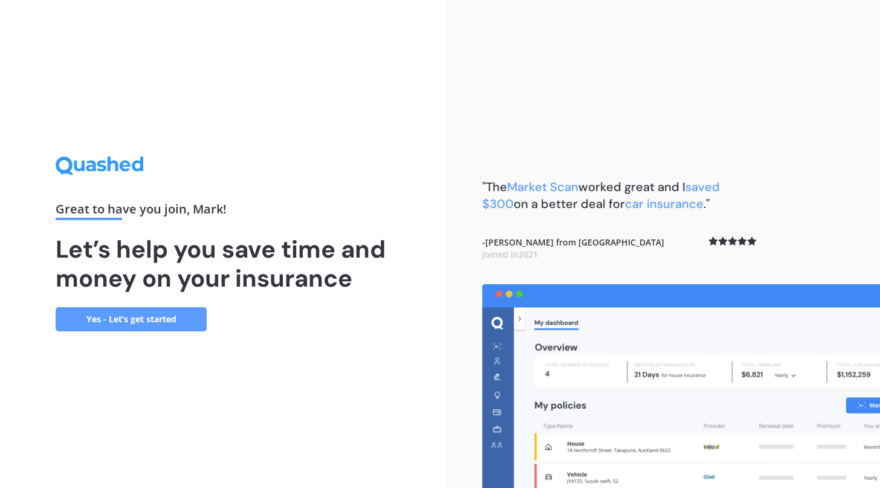
click at [168, 325] on link "Yes - Let’s get started" at bounding box center [131, 319] width 151 height 24
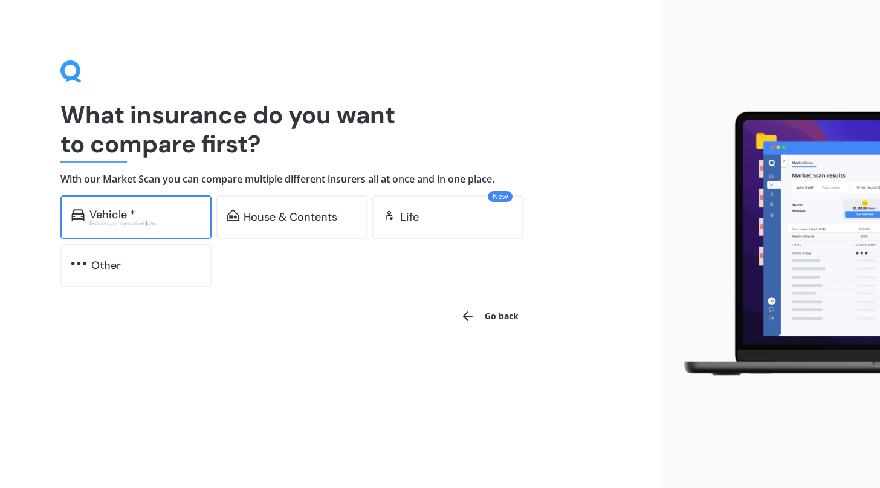
click at [147, 221] on div "Excludes commercial vehicles" at bounding box center [144, 223] width 111 height 5
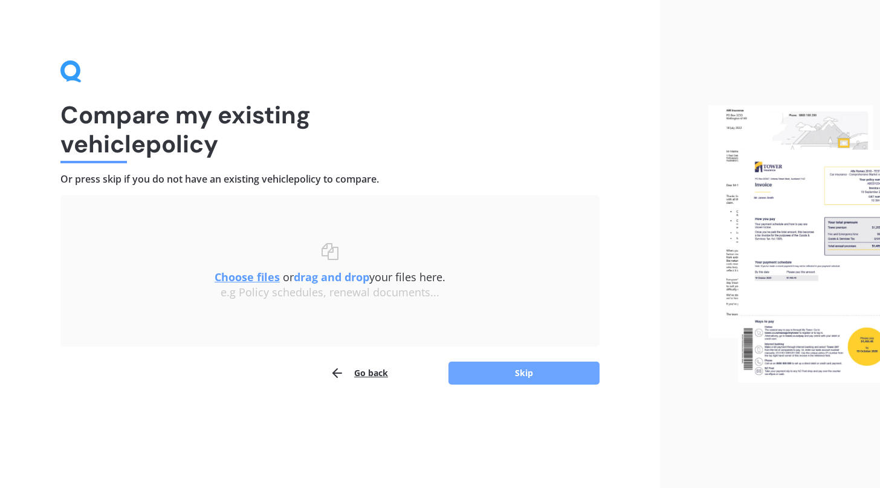
click at [533, 374] on button "Skip" at bounding box center [524, 373] width 151 height 23
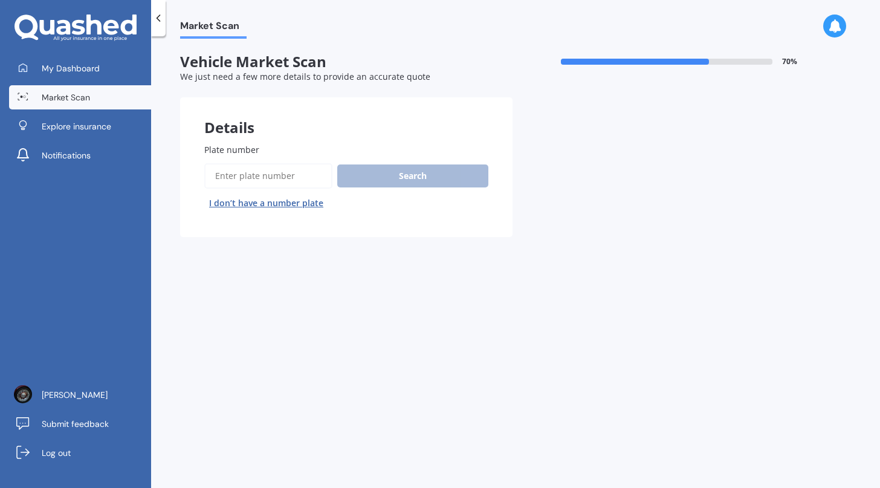
click at [281, 186] on input "Plate number" at bounding box center [268, 175] width 128 height 25
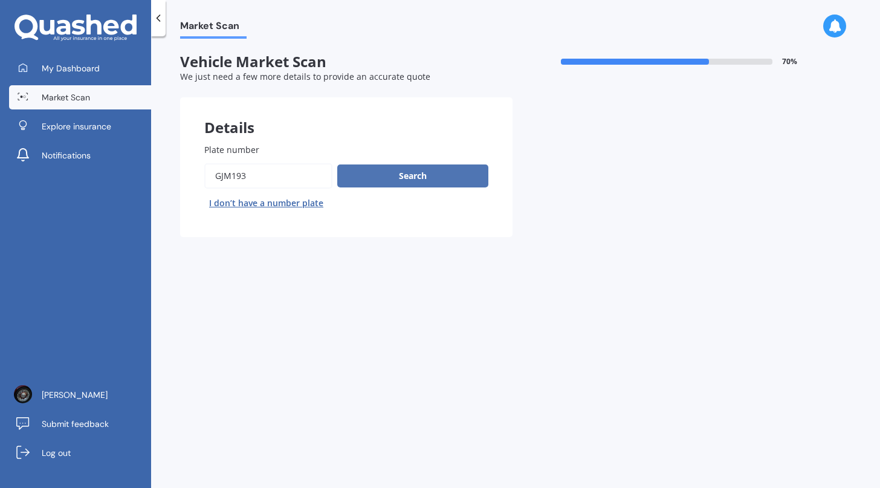
type input "GJM193"
click at [417, 174] on button "Search" at bounding box center [412, 175] width 151 height 23
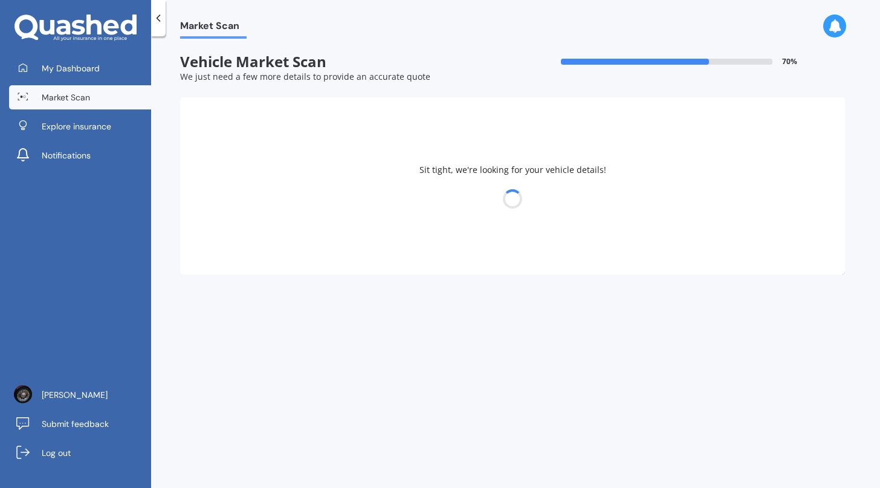
select select "MAZDA"
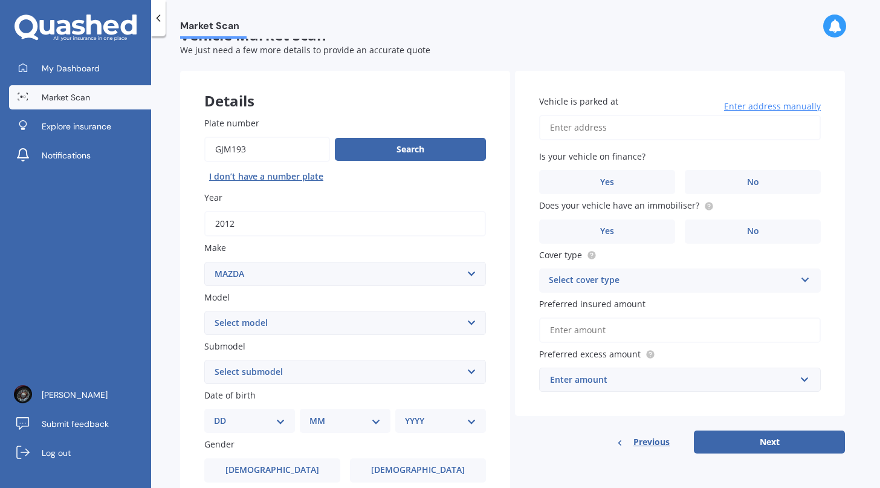
scroll to position [27, 0]
click at [463, 322] on select "Select model 121 2 3 323 323 / Familia 6 626 929 Atenza Autozam Axela AZ3 B2000…" at bounding box center [345, 323] width 282 height 24
select select "CX5"
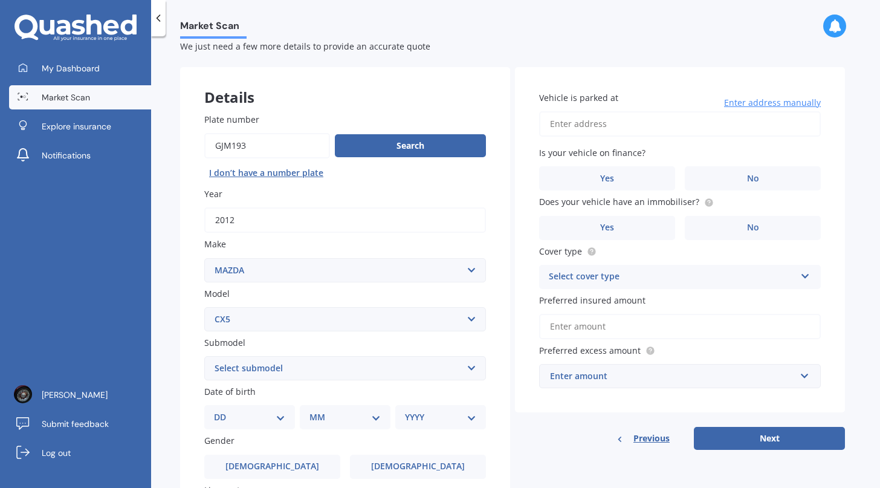
scroll to position [48, 0]
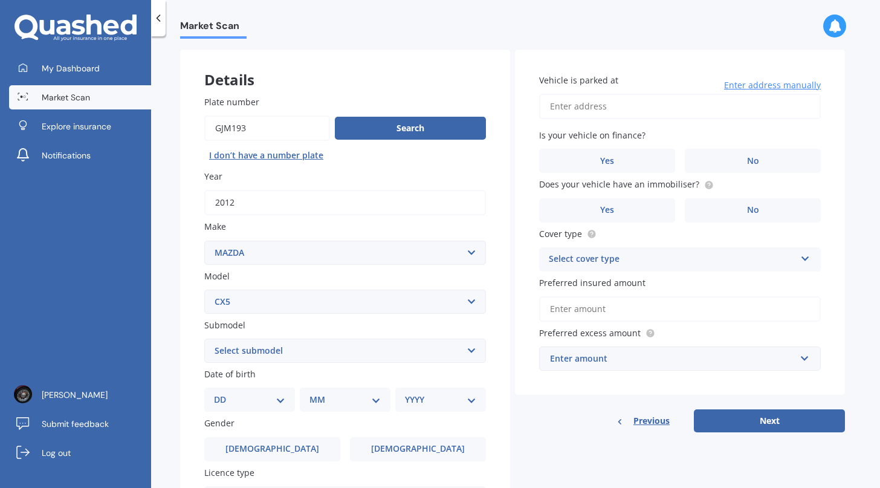
click at [469, 349] on select "Select submodel 2.2 Diesel 2WD XD 2.5S 4WD Diesel Limited 4WD GSX 2.2 Diesel St…" at bounding box center [345, 351] width 282 height 24
select select "AWD GSX"
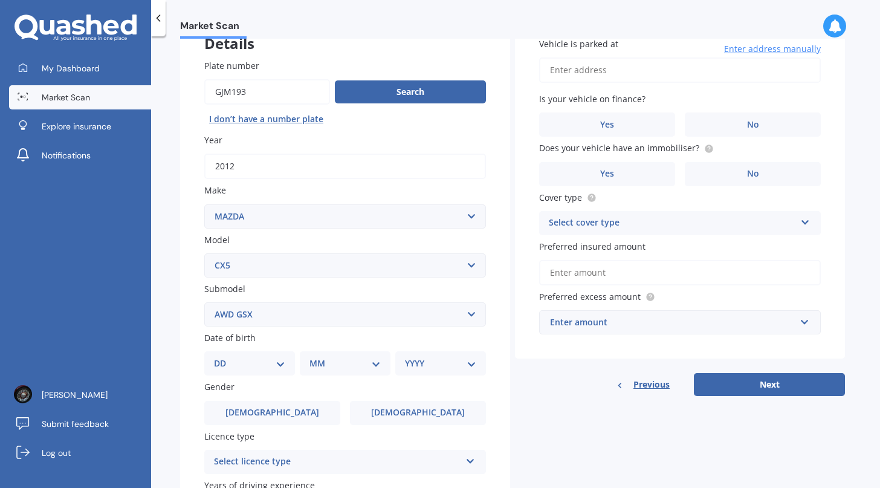
scroll to position [106, 0]
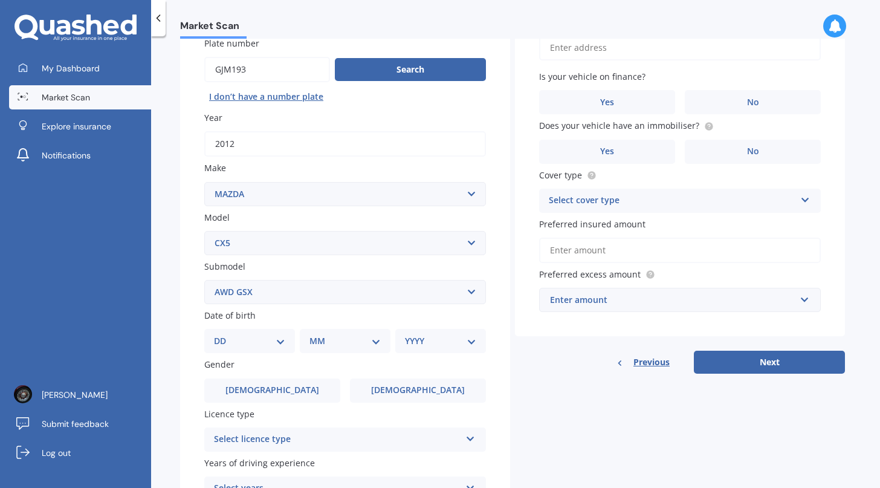
click at [284, 345] on select "DD 01 02 03 04 05 06 07 08 09 10 11 12 13 14 15 16 17 18 19 20 21 22 23 24 25 2…" at bounding box center [249, 340] width 71 height 13
select select "18"
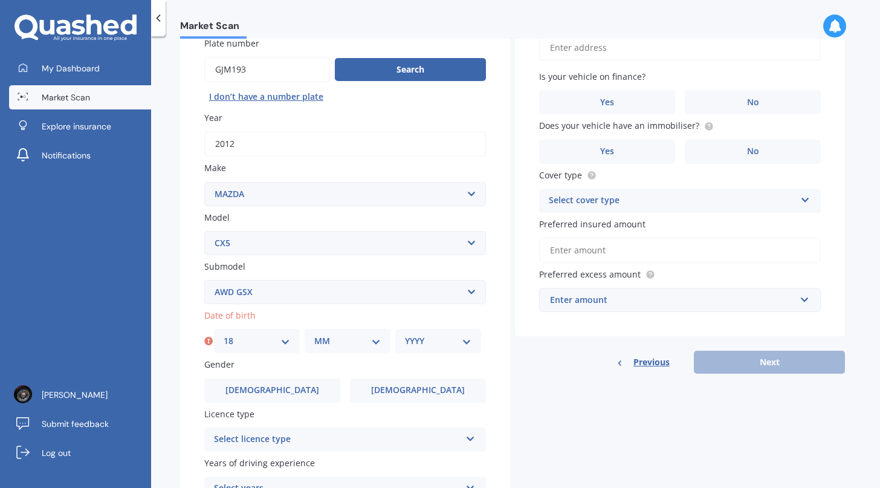
click at [377, 343] on select "MM 01 02 03 04 05 06 07 08 09 10 11 12" at bounding box center [347, 340] width 67 height 13
select select "01"
click at [466, 342] on select "YYYY 2025 2024 2023 2022 2021 2020 2019 2018 2017 2016 2015 2014 2013 2012 2011…" at bounding box center [438, 340] width 67 height 13
select select "1974"
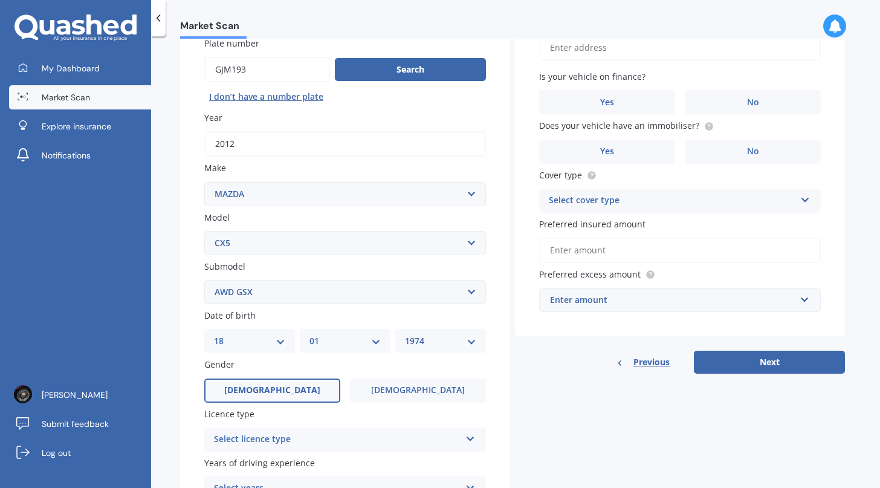
click at [303, 395] on label "[DEMOGRAPHIC_DATA]" at bounding box center [272, 391] width 136 height 24
click at [0, 0] on input "[DEMOGRAPHIC_DATA]" at bounding box center [0, 0] width 0 height 0
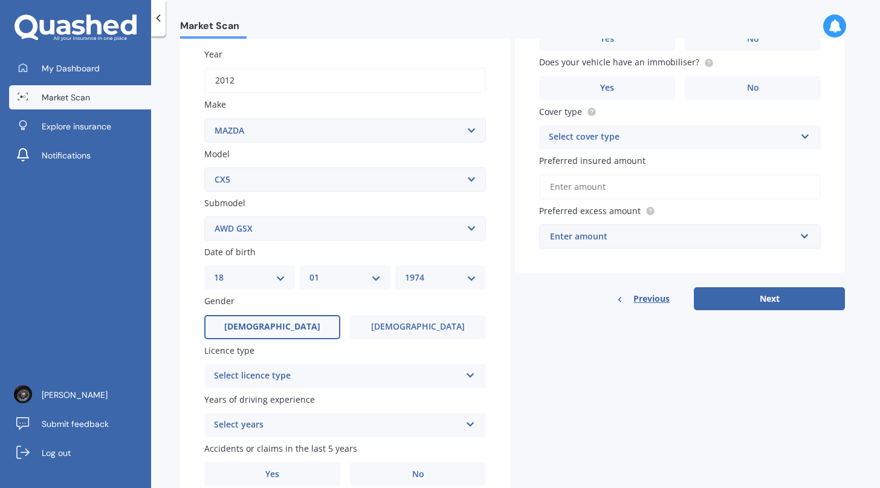
scroll to position [172, 0]
click at [466, 376] on icon at bounding box center [471, 371] width 10 height 8
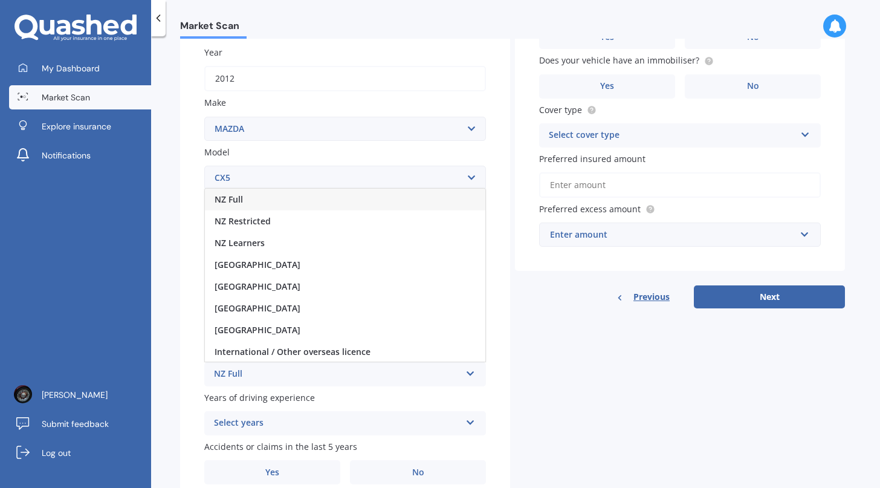
click at [354, 209] on div "NZ Full" at bounding box center [345, 200] width 281 height 22
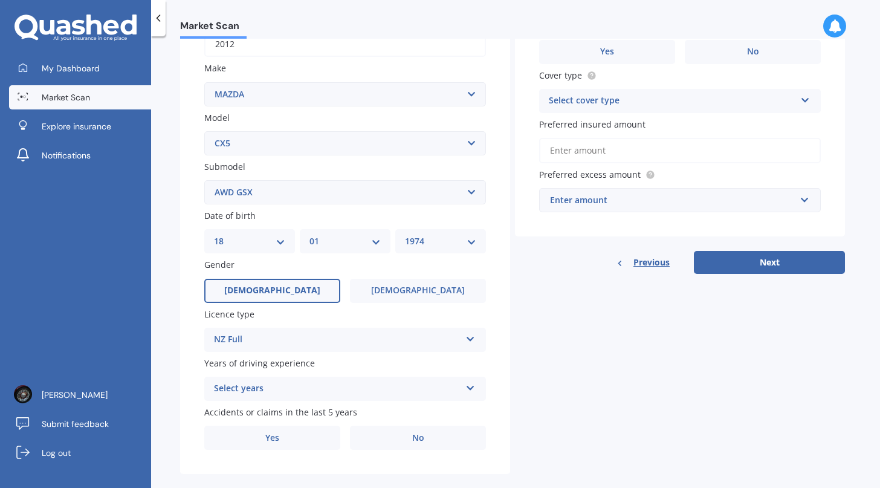
scroll to position [227, 0]
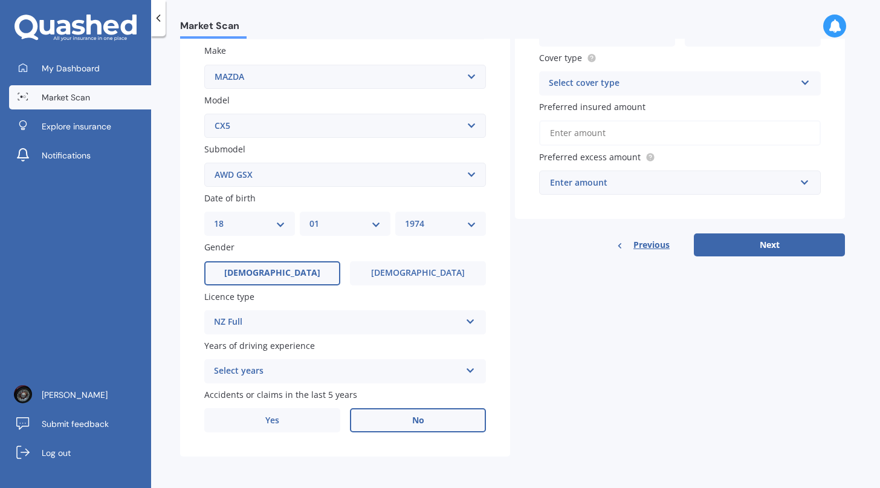
click at [457, 418] on label "No" at bounding box center [418, 420] width 136 height 24
click at [0, 0] on input "No" at bounding box center [0, 0] width 0 height 0
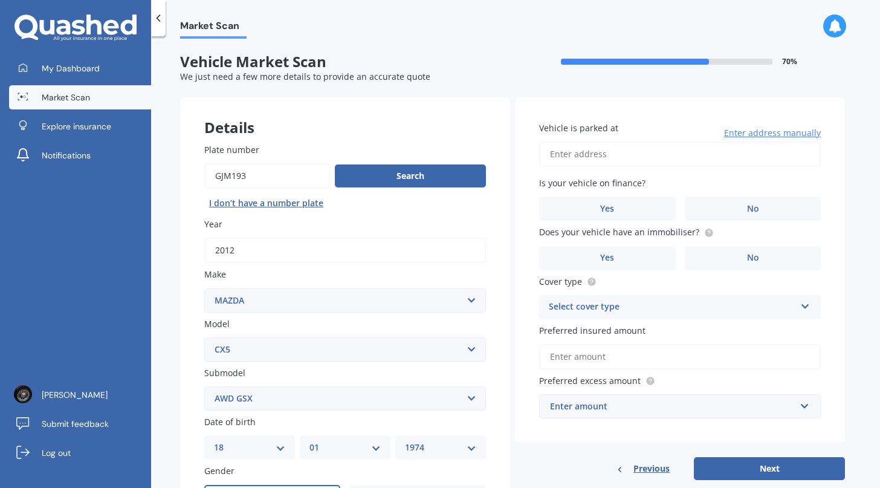
click at [651, 151] on input "Vehicle is parked at" at bounding box center [680, 153] width 282 height 25
type input "[STREET_ADDRESS][PERSON_NAME]"
click at [755, 207] on span "No" at bounding box center [753, 209] width 12 height 10
click at [0, 0] on input "No" at bounding box center [0, 0] width 0 height 0
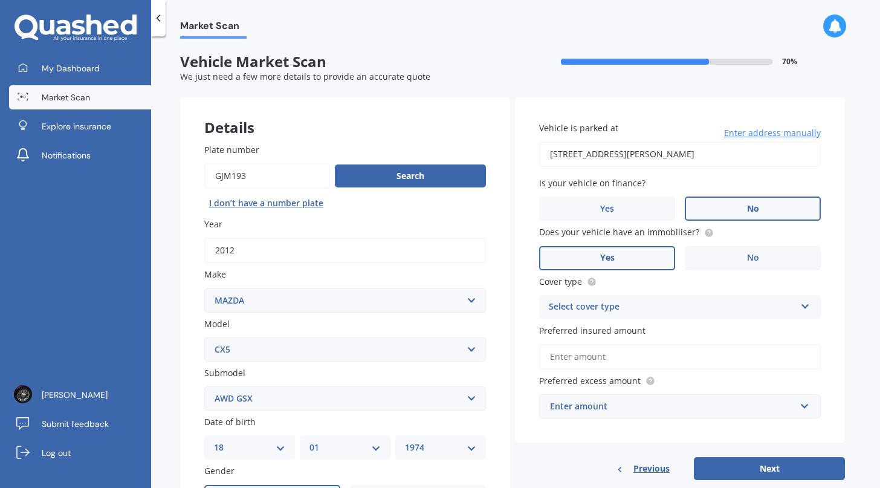
click at [632, 258] on label "Yes" at bounding box center [607, 258] width 136 height 24
click at [0, 0] on input "Yes" at bounding box center [0, 0] width 0 height 0
click at [703, 307] on div "Select cover type" at bounding box center [672, 307] width 247 height 15
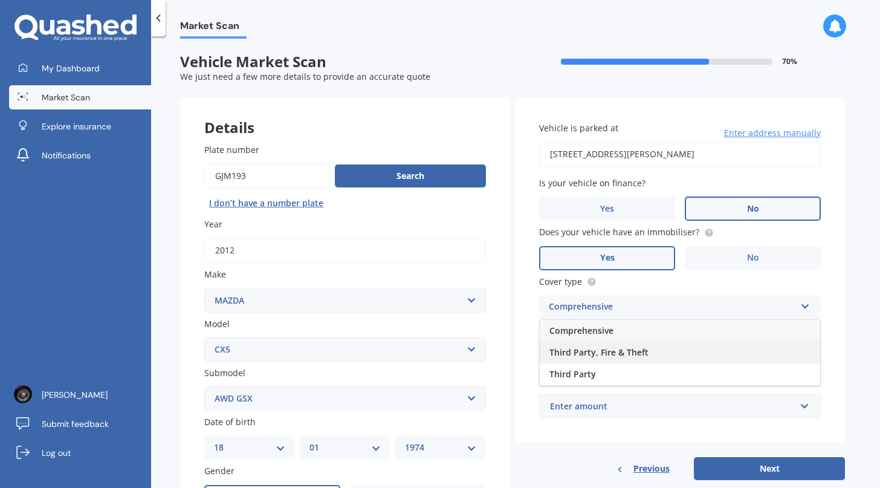
click at [694, 350] on div "Third Party, Fire & Theft" at bounding box center [680, 353] width 281 height 22
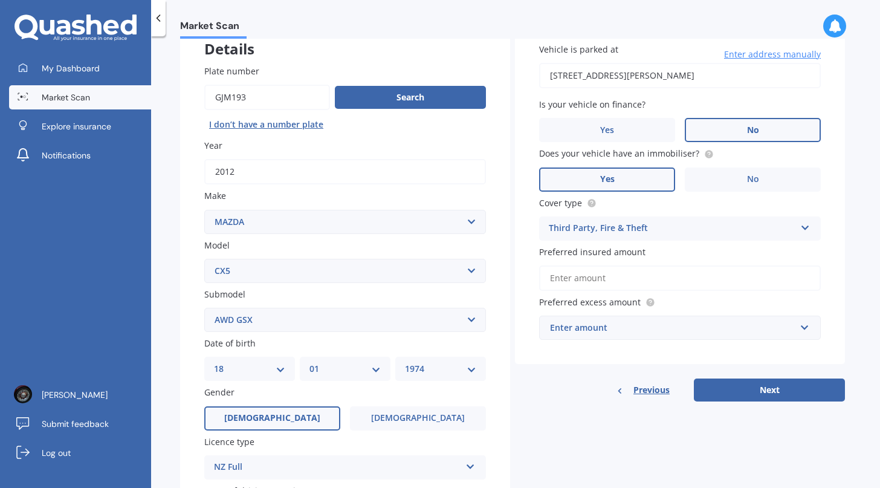
scroll to position [82, 0]
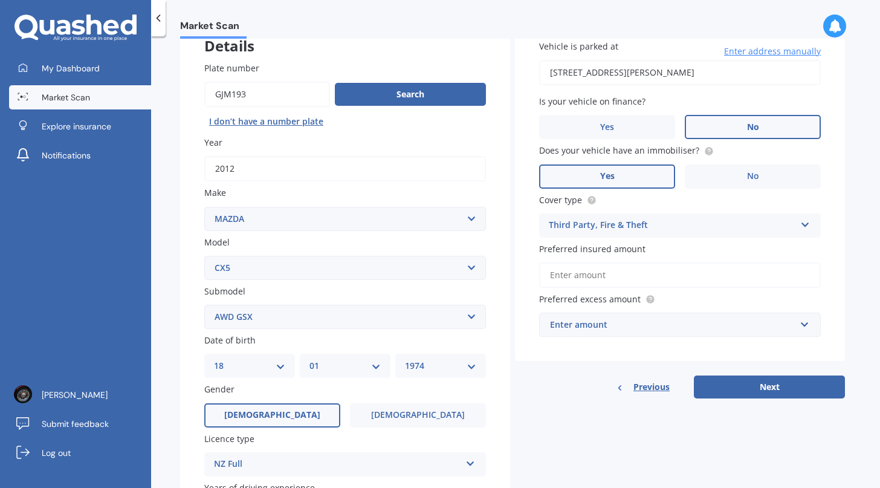
click at [639, 279] on input "Preferred insured amount" at bounding box center [680, 274] width 282 height 25
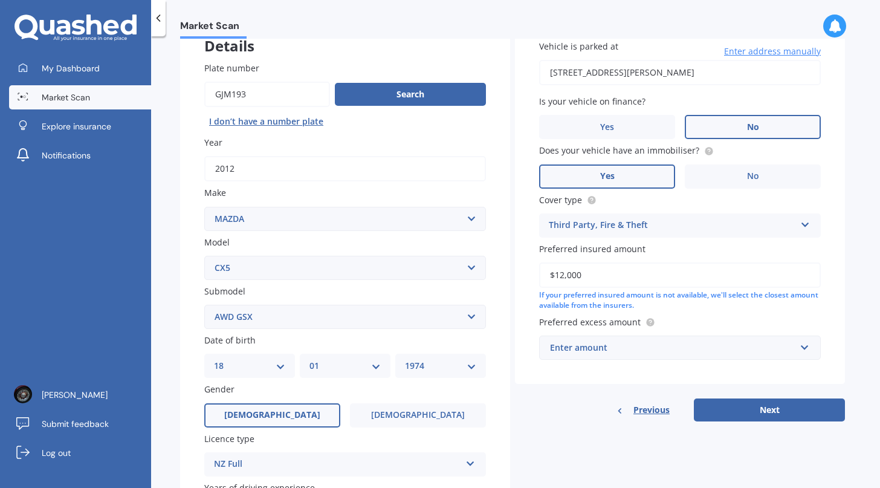
type input "$12,000"
click at [584, 351] on div "Enter amount" at bounding box center [673, 347] width 246 height 13
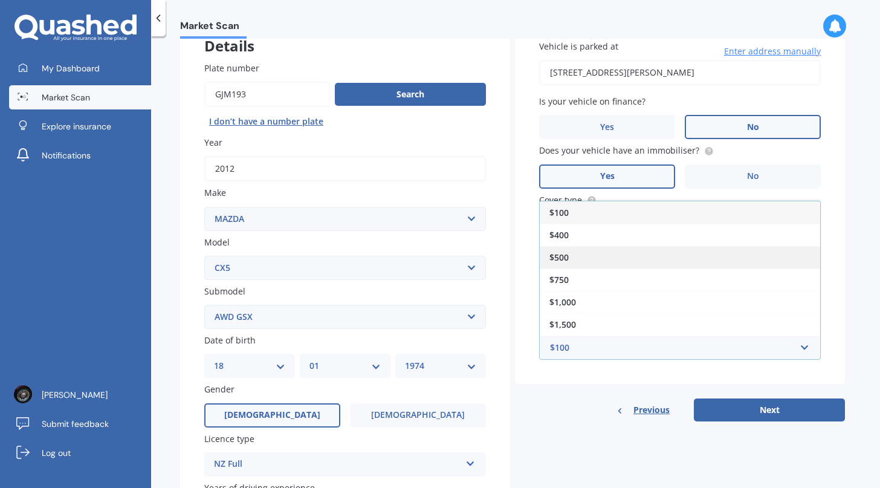
click at [568, 262] on span "$500" at bounding box center [559, 257] width 19 height 11
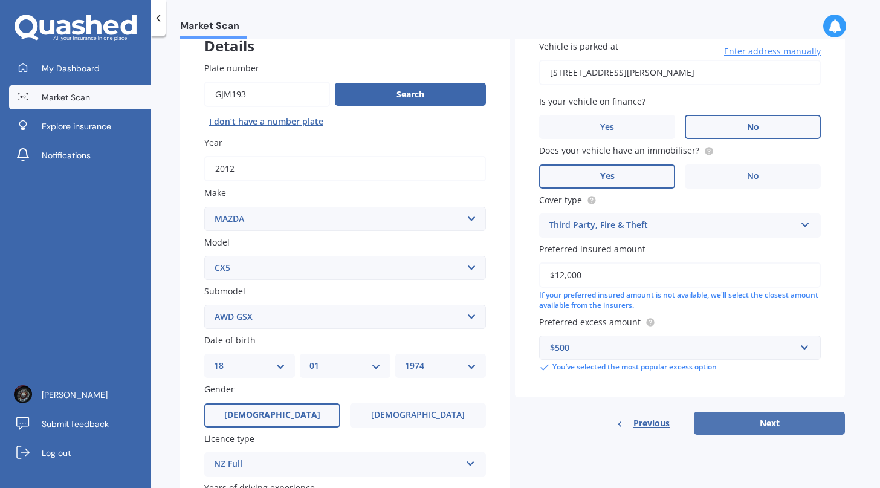
click at [763, 428] on button "Next" at bounding box center [769, 423] width 151 height 23
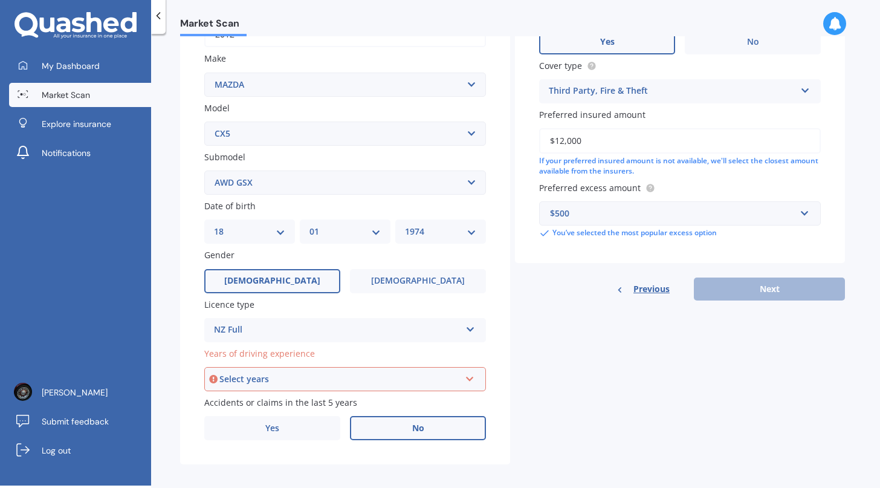
scroll to position [227, 0]
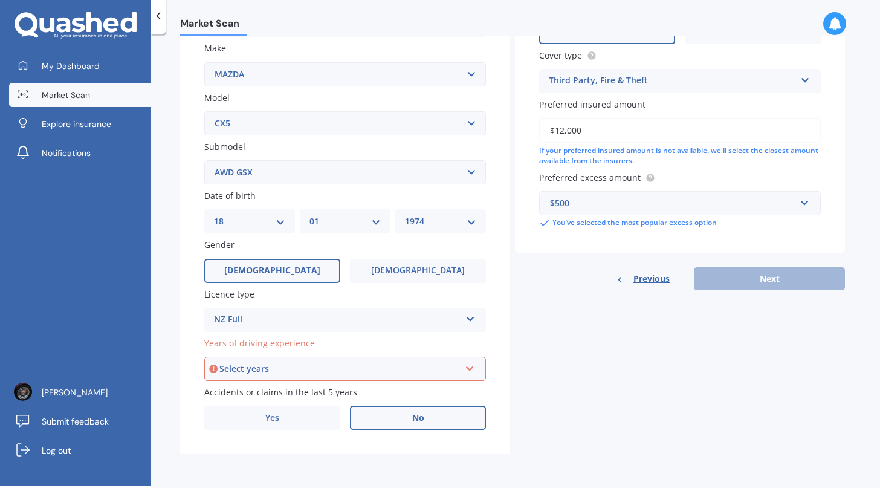
click at [472, 370] on icon at bounding box center [470, 366] width 10 height 8
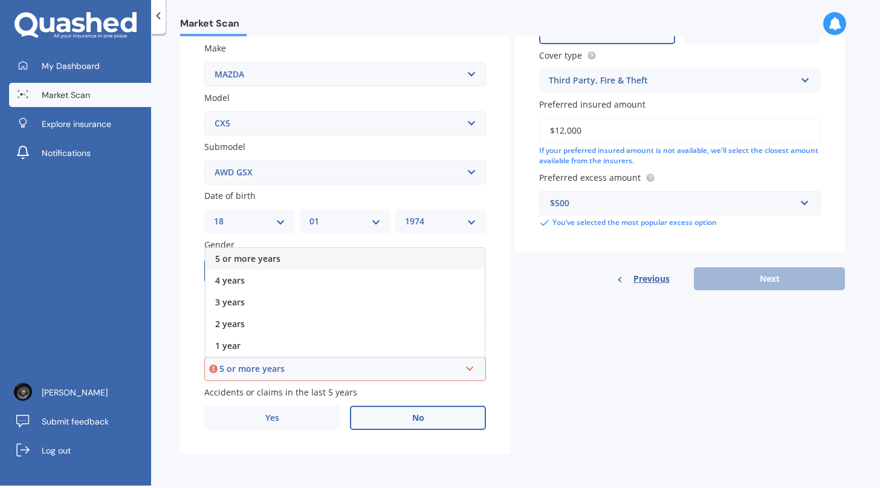
click at [454, 258] on div "5 or more years" at bounding box center [345, 259] width 279 height 22
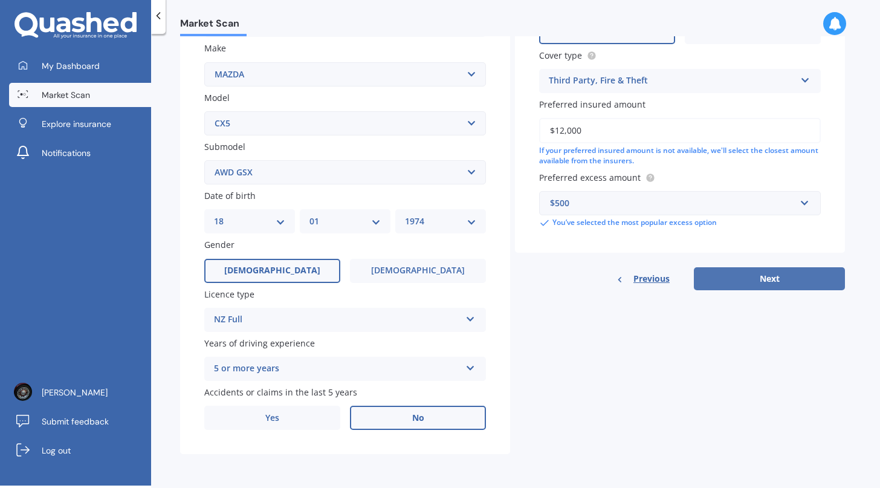
click at [743, 281] on button "Next" at bounding box center [769, 278] width 151 height 23
select select "18"
select select "01"
select select "1974"
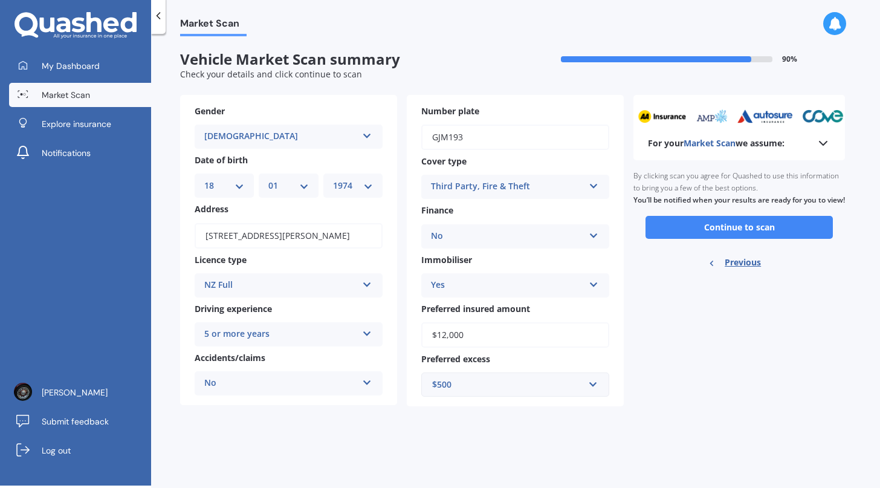
scroll to position [0, 0]
click at [708, 239] on button "Continue to scan" at bounding box center [739, 227] width 187 height 23
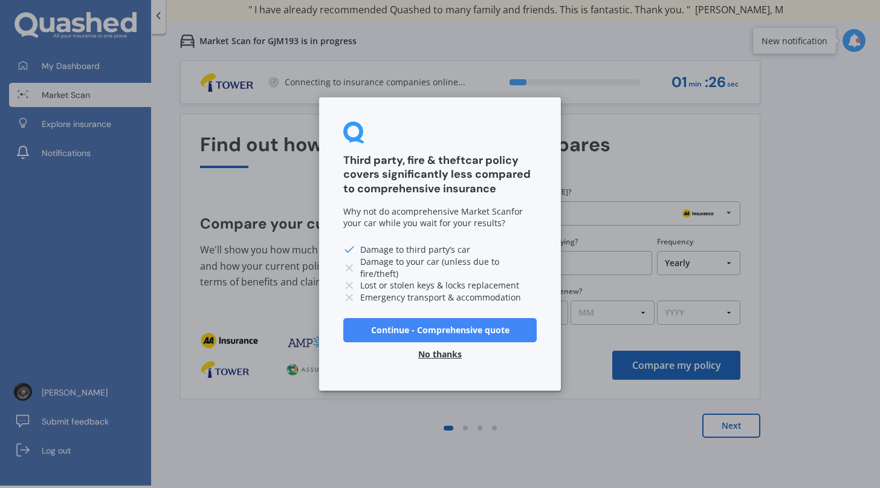
click at [443, 350] on button "No thanks" at bounding box center [440, 354] width 58 height 24
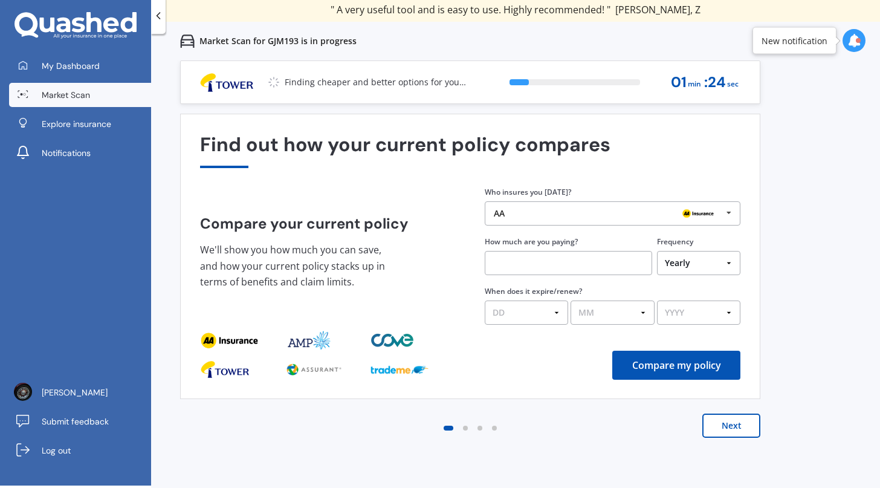
click at [735, 215] on icon at bounding box center [729, 213] width 18 height 22
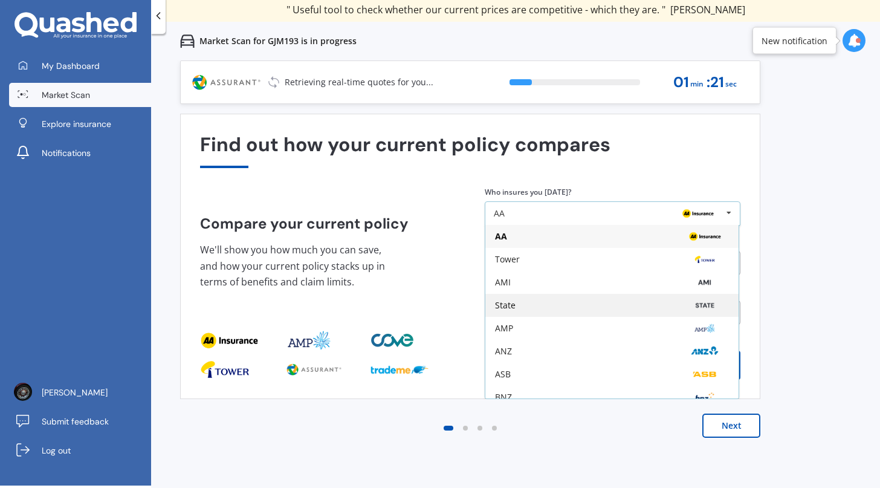
click at [615, 298] on div "State" at bounding box center [612, 305] width 253 height 23
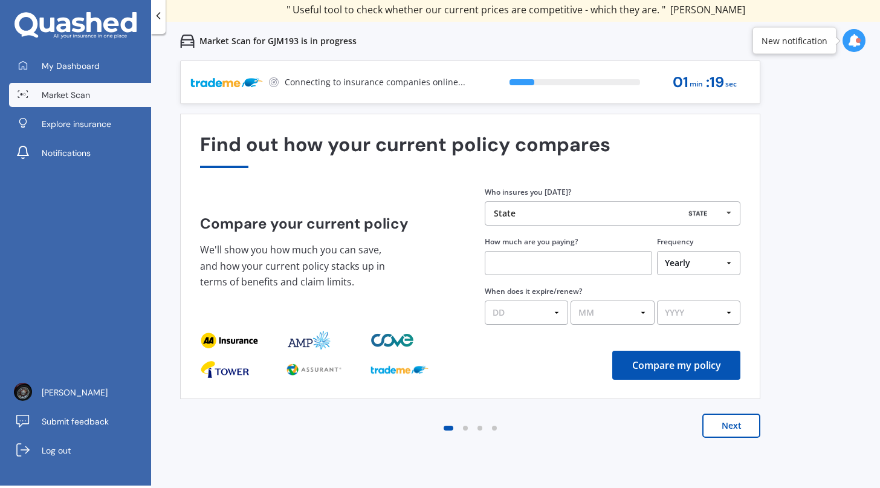
click at [542, 270] on input "text" at bounding box center [568, 263] width 167 height 24
type input "$500.00"
click at [803, 285] on div "Previous 60,000+ Kiwis have signed up to shop and save on insurance with us " H…" at bounding box center [515, 304] width 729 height 488
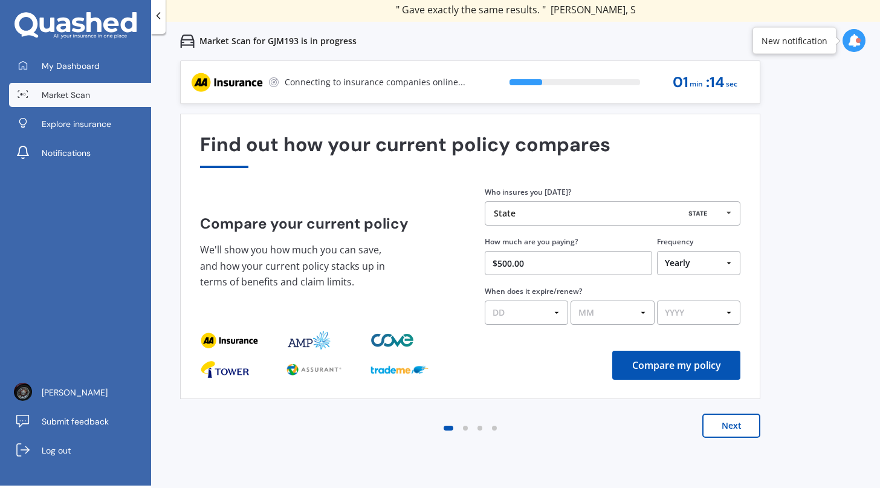
click at [680, 366] on button "Compare my policy" at bounding box center [677, 365] width 128 height 29
click at [557, 316] on select "DD 01 02 03 04 05 06 07 08 09 10 11 12 13 14 15 16 17 18 19 20 21 22 23 24 25 2…" at bounding box center [526, 313] width 83 height 24
select select "10"
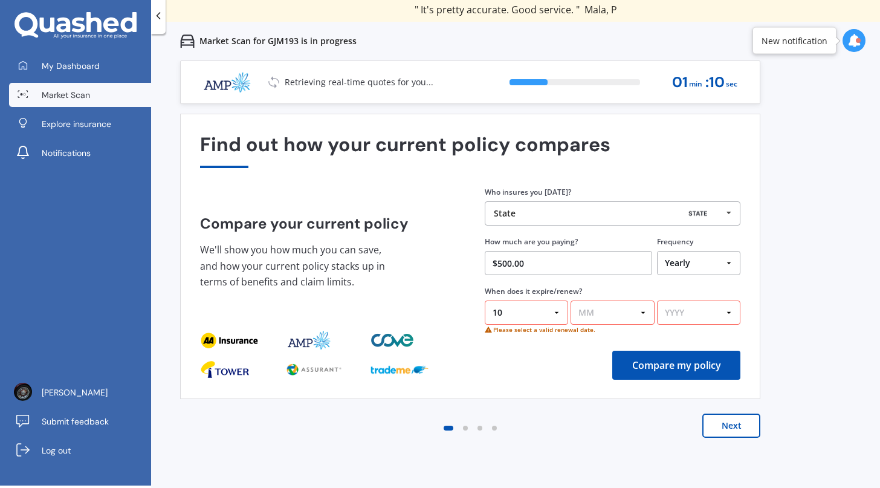
click at [617, 316] on select "MM 01 02 03 04 05 06 07 08 09 10 11 12" at bounding box center [612, 313] width 83 height 24
select select "08"
click at [698, 311] on select "YYYY 2026 2025 2024" at bounding box center [698, 313] width 83 height 24
select select "2025"
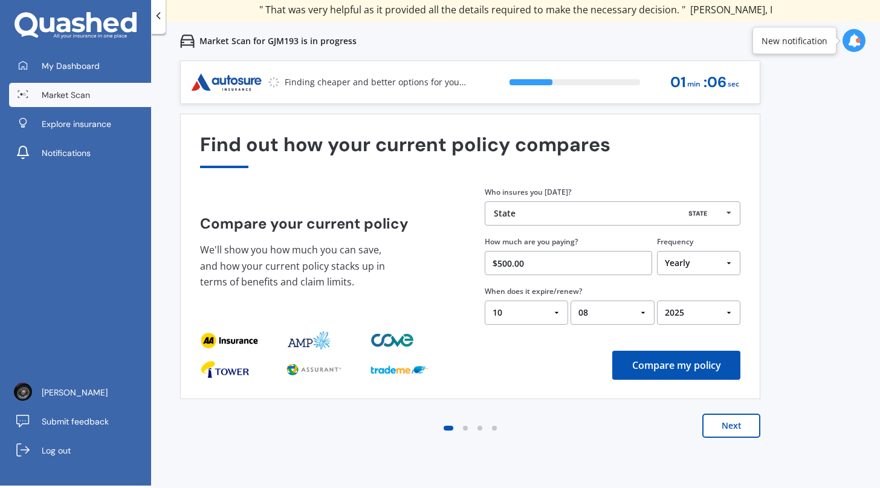
click at [699, 366] on button "Compare my policy" at bounding box center [677, 365] width 128 height 29
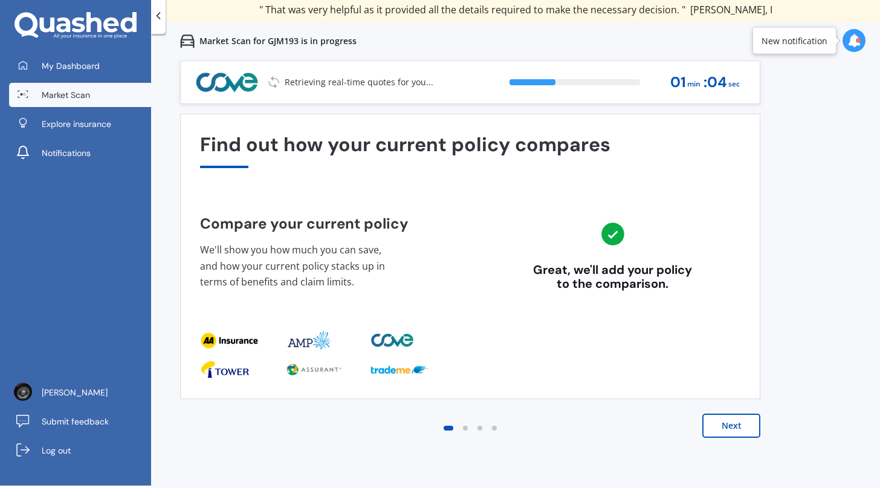
click at [727, 424] on button "Next" at bounding box center [732, 426] width 58 height 24
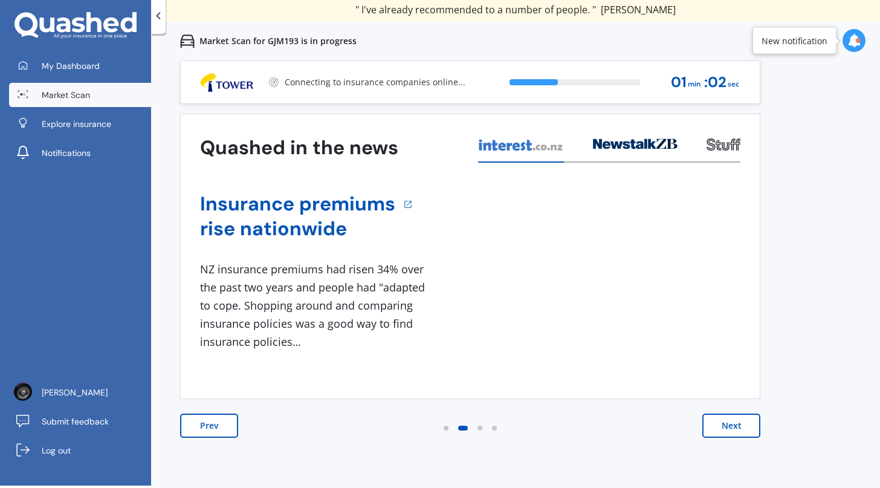
click at [741, 430] on button "Next" at bounding box center [732, 426] width 58 height 24
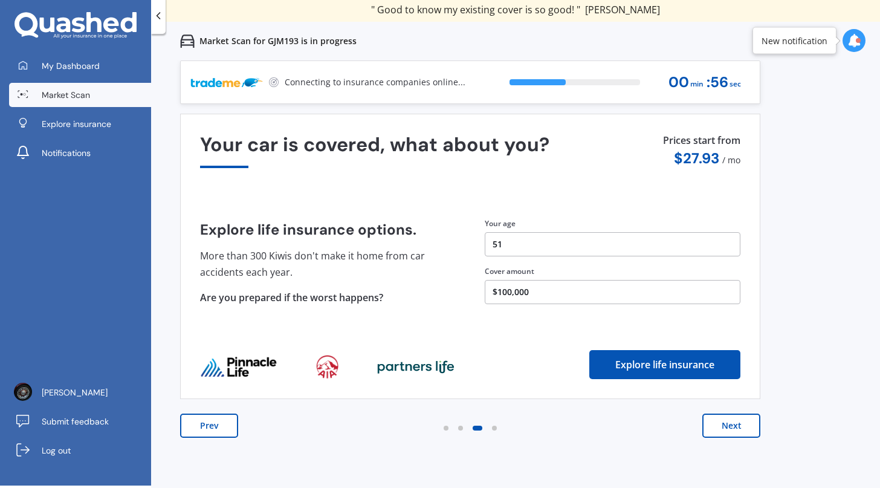
click at [751, 428] on button "Next" at bounding box center [732, 426] width 58 height 24
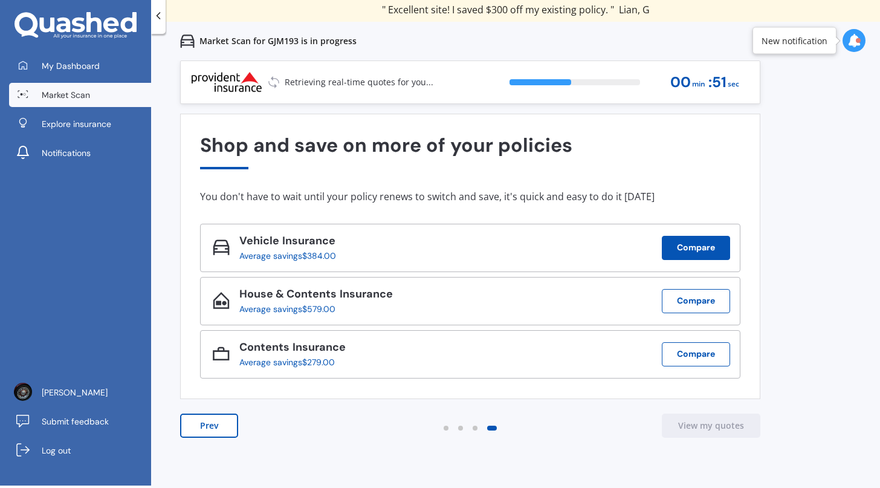
click at [695, 248] on button "Compare" at bounding box center [696, 248] width 68 height 24
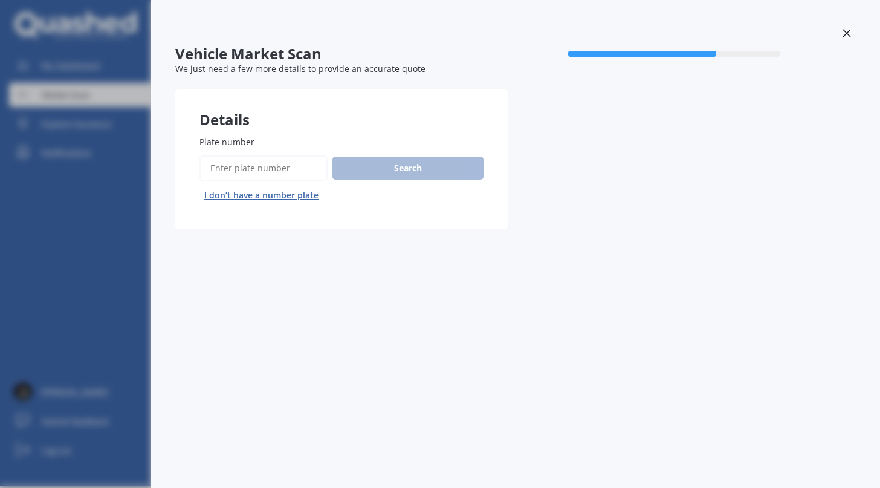
click at [282, 167] on input "Plate number" at bounding box center [264, 167] width 128 height 25
type input "GJM193"
click at [404, 170] on button "Search" at bounding box center [408, 168] width 151 height 23
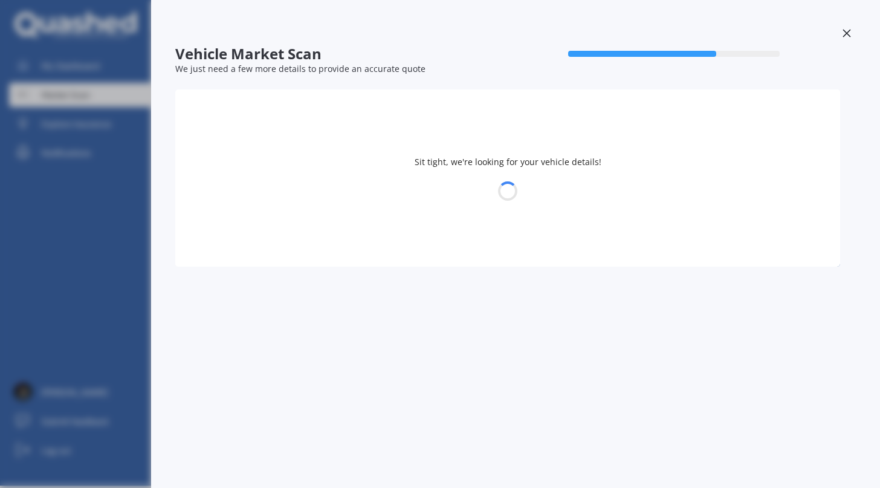
select select "MAZDA"
select select "18"
select select "01"
select select "1974"
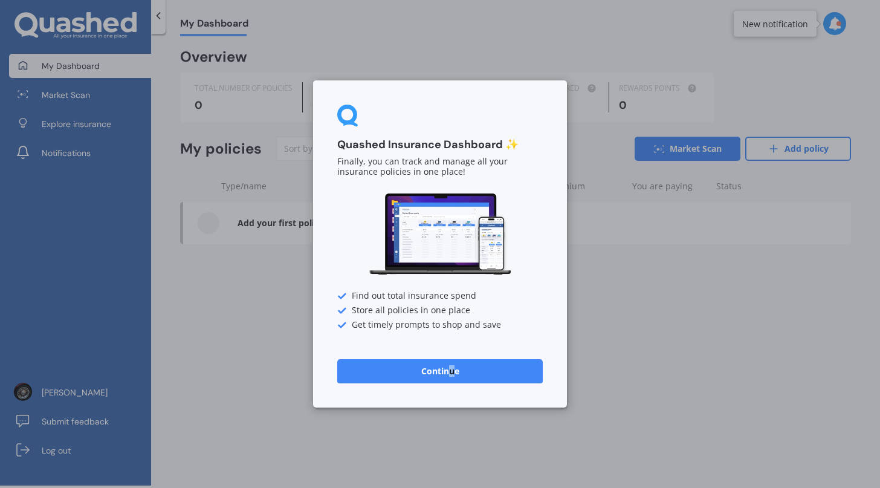
click at [452, 369] on button "Continue" at bounding box center [440, 371] width 206 height 24
